Goal: Information Seeking & Learning: Check status

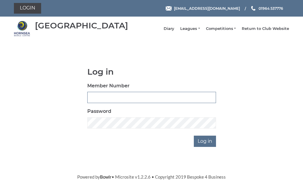
click at [105, 97] on input "Member Number" at bounding box center [151, 97] width 129 height 11
type input "0248"
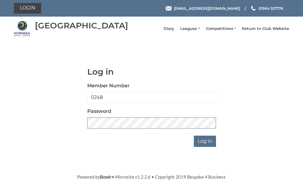
scroll to position [85, 0]
click at [205, 135] on input "Log in" at bounding box center [205, 140] width 22 height 11
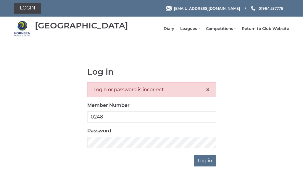
click at [196, 31] on link "Leagues" at bounding box center [190, 28] width 20 height 5
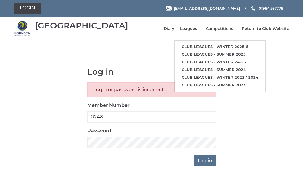
click at [234, 46] on link "Club leagues - Winter 2025-6" at bounding box center [219, 47] width 91 height 8
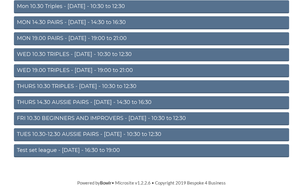
scroll to position [78, 0]
click at [142, 69] on link "WED 19.00 TRIPLES - Wednesday - 19:00 to 21:00" at bounding box center [151, 70] width 275 height 13
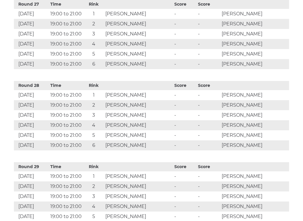
scroll to position [2432, 0]
